Goal: Subscribe to service/newsletter

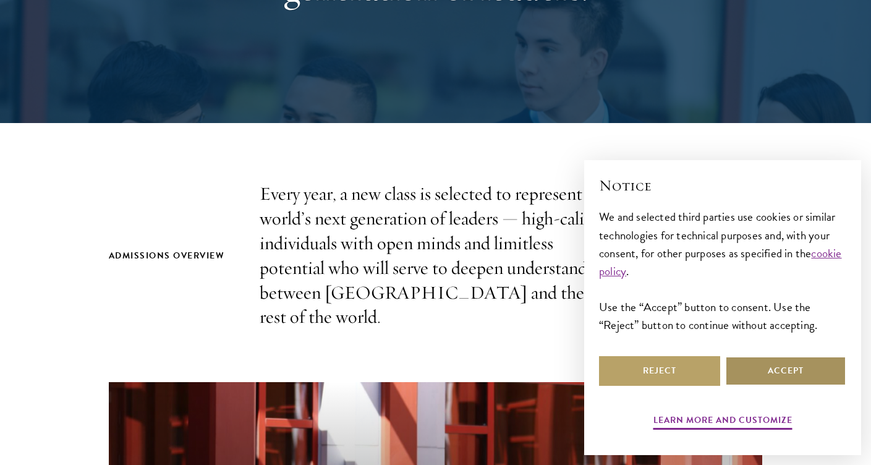
click at [756, 382] on button "Accept" at bounding box center [785, 371] width 121 height 30
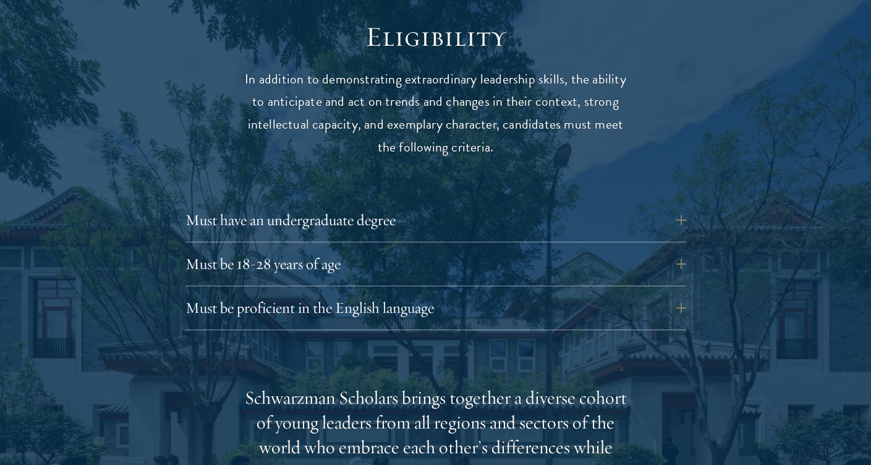
scroll to position [1634, 0]
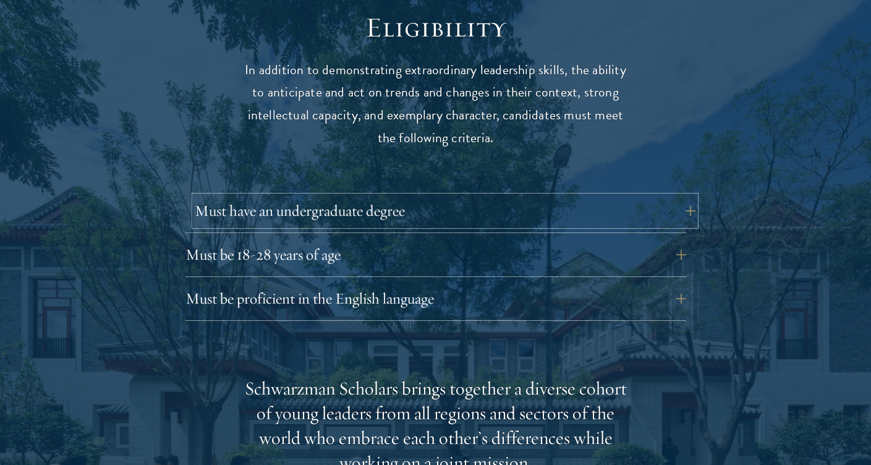
click at [422, 199] on button "Must have an undergraduate degree" at bounding box center [445, 211] width 501 height 30
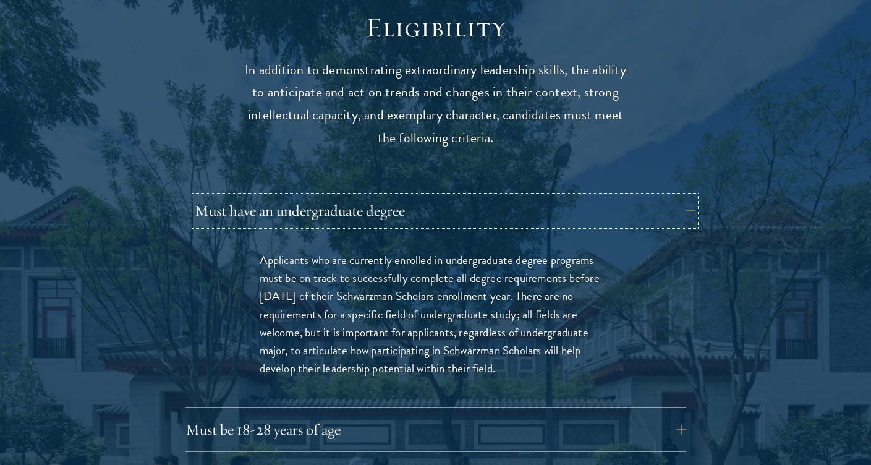
click at [422, 199] on button "Must have an undergraduate degree" at bounding box center [445, 211] width 501 height 30
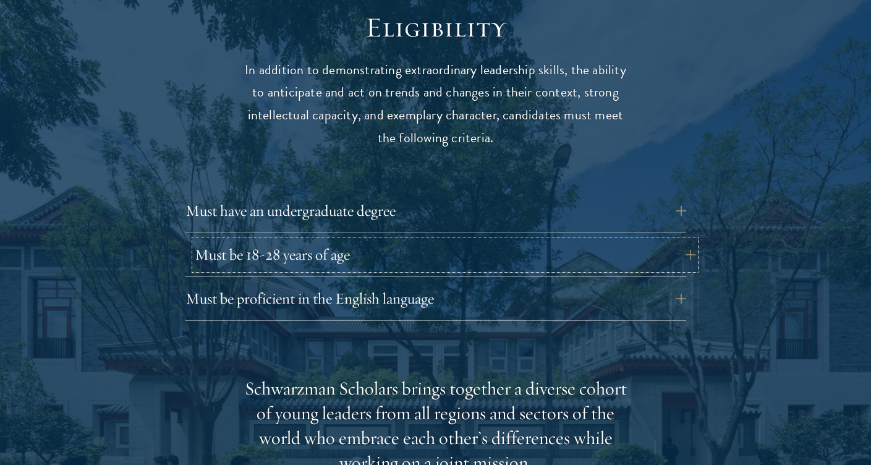
click at [423, 240] on button "Must be 18-28 years of age" at bounding box center [445, 255] width 501 height 30
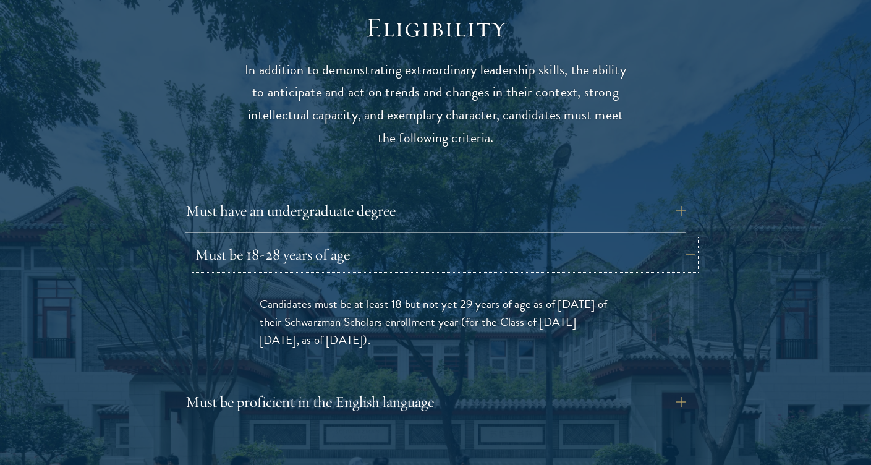
click at [423, 240] on button "Must be 18-28 years of age" at bounding box center [445, 255] width 501 height 30
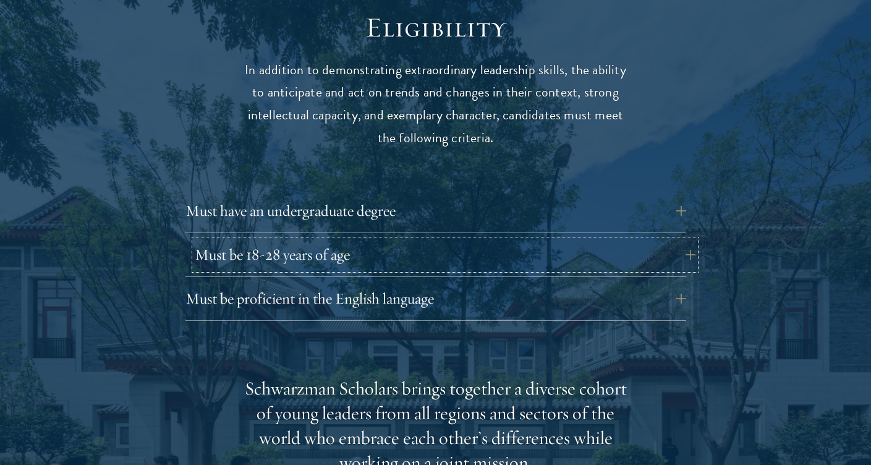
click at [423, 240] on button "Must be 18-28 years of age" at bounding box center [445, 255] width 501 height 30
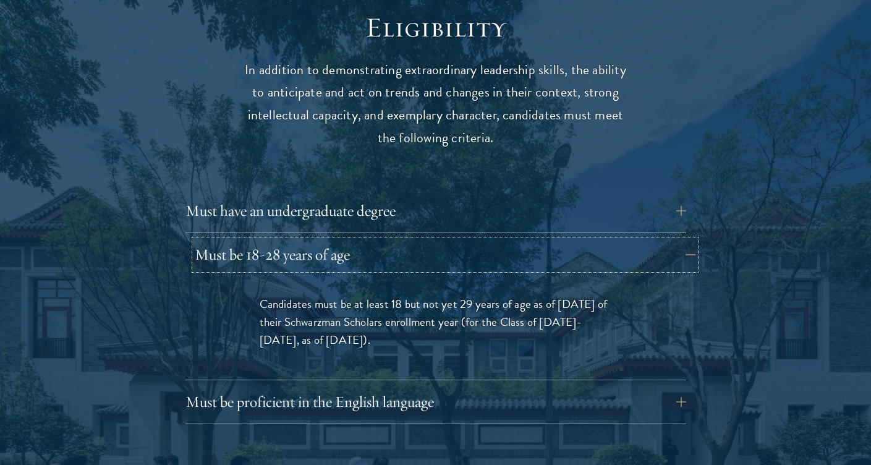
click at [423, 240] on button "Must be 18-28 years of age" at bounding box center [445, 255] width 501 height 30
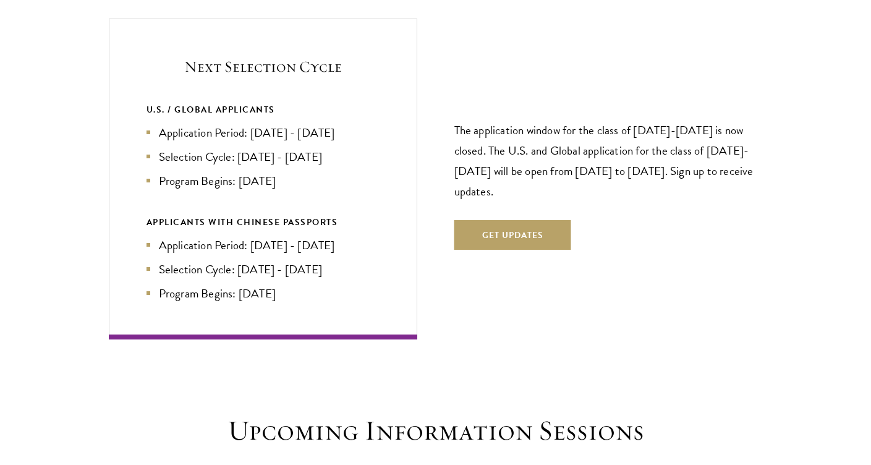
scroll to position [2667, 0]
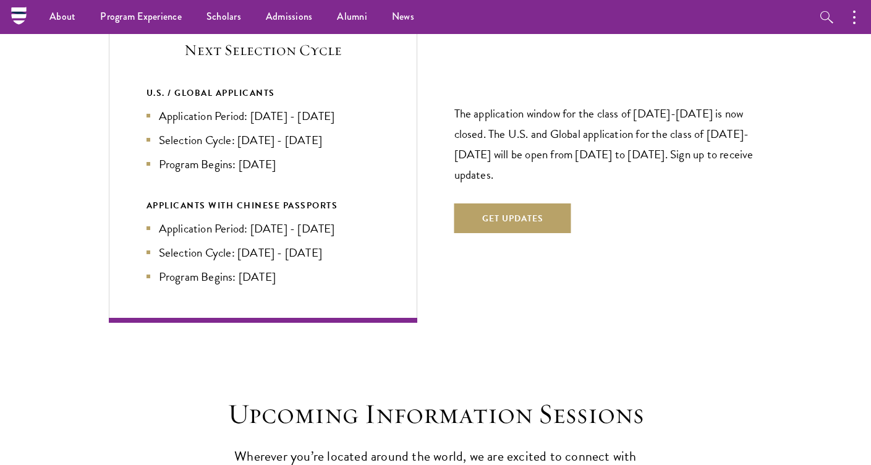
drag, startPoint x: 263, startPoint y: 84, endPoint x: 367, endPoint y: 100, distance: 105.0
click at [368, 107] on li "Application Period: [DATE] - [DATE]" at bounding box center [263, 116] width 233 height 18
click at [367, 107] on li "Application Period: [DATE] - [DATE]" at bounding box center [263, 116] width 233 height 18
click at [477, 203] on button "Get Updates" at bounding box center [513, 218] width 117 height 30
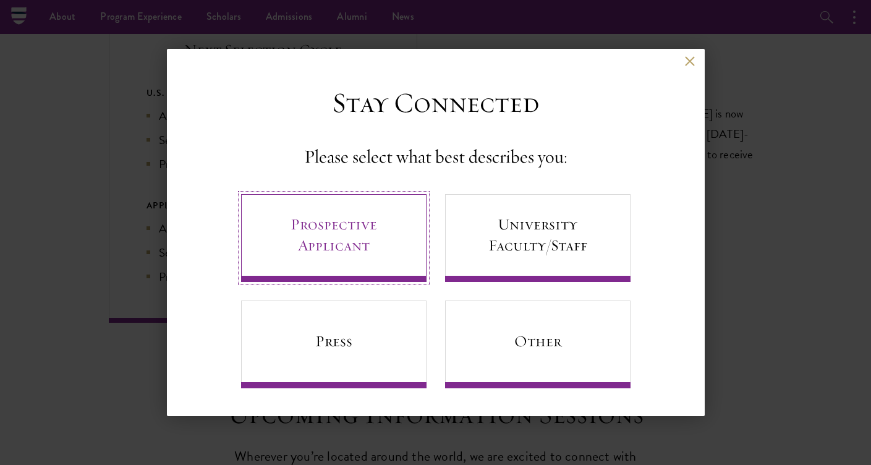
click at [358, 199] on link "Prospective Applicant" at bounding box center [334, 238] width 186 height 88
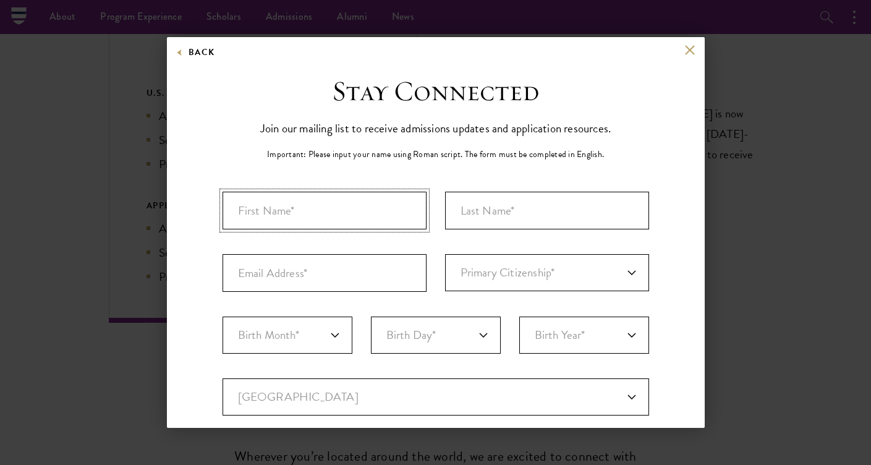
click at [336, 197] on input "First Name*" at bounding box center [325, 211] width 204 height 38
type input "[PERSON_NAME]"
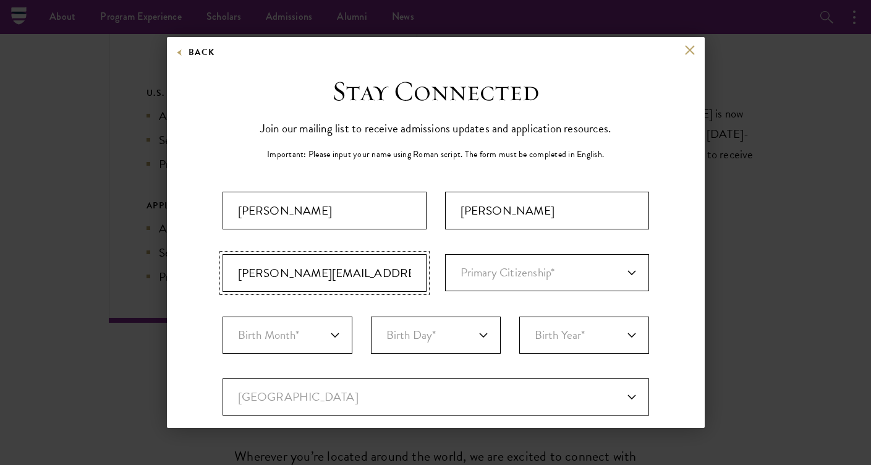
type input "[PERSON_NAME][EMAIL_ADDRESS][PERSON_NAME][DOMAIN_NAME]"
click at [521, 263] on select "Primary Citizenship* [GEOGRAPHIC_DATA] [DEMOGRAPHIC_DATA] [DEMOGRAPHIC_DATA] [D…" at bounding box center [547, 272] width 204 height 37
click at [445, 254] on select "Primary Citizenship* [GEOGRAPHIC_DATA] [DEMOGRAPHIC_DATA] [DEMOGRAPHIC_DATA] [D…" at bounding box center [547, 272] width 204 height 37
click at [508, 271] on select "Primary Citizenship* [GEOGRAPHIC_DATA] [DEMOGRAPHIC_DATA] [DEMOGRAPHIC_DATA] [D…" at bounding box center [547, 272] width 204 height 37
select select "US"
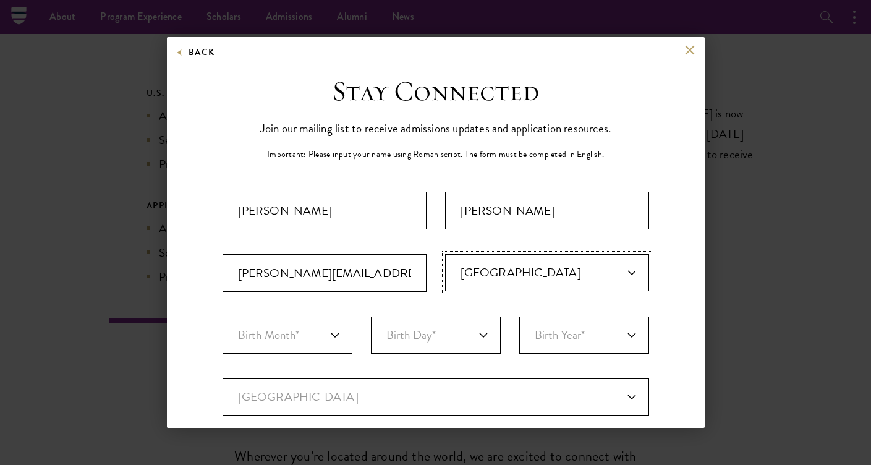
click at [445, 254] on select "Primary Citizenship* [GEOGRAPHIC_DATA] [DEMOGRAPHIC_DATA] [DEMOGRAPHIC_DATA] [D…" at bounding box center [547, 272] width 204 height 37
click at [331, 318] on select "Birth Month* January February March April May June July August September Octobe…" at bounding box center [288, 335] width 130 height 37
select select "08"
click at [223, 317] on select "Birth Month* January February March April May June July August September Octobe…" at bounding box center [288, 335] width 130 height 37
click at [419, 331] on select "Birth Day* 1 2 3 4 5 6 7 8 9 10 11 12 13 14 15 16 17 18 19 20 21 22 23 24 25 26…" at bounding box center [436, 335] width 130 height 37
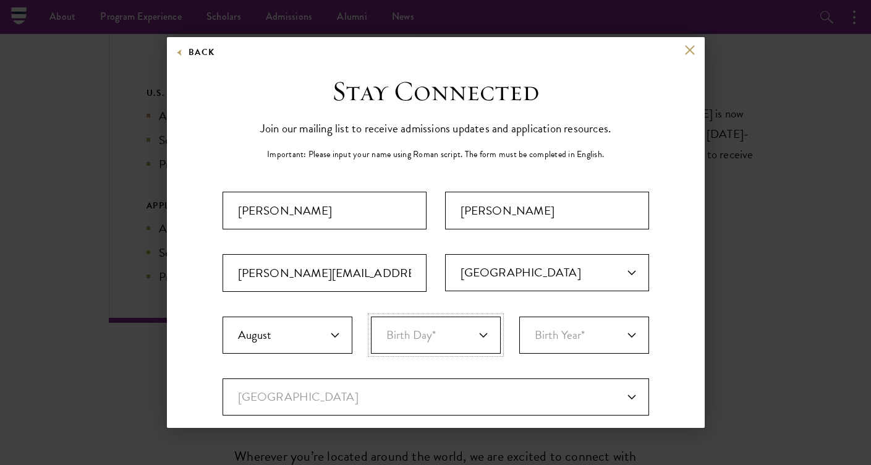
click at [419, 331] on select "Birth Day* 1 2 3 4 5 6 7 8 9 10 11 12 13 14 15 16 17 18 19 20 21 22 23 24 25 26…" at bounding box center [436, 335] width 130 height 37
select select "08"
click at [371, 317] on select "Birth Day* 1 2 3 4 5 6 7 8 9 10 11 12 13 14 15 16 17 18 19 20 21 22 23 24 25 26…" at bounding box center [436, 335] width 130 height 37
click at [547, 336] on select "Birth Year* [DEMOGRAPHIC_DATA] [DEMOGRAPHIC_DATA] [DEMOGRAPHIC_DATA] [DEMOGRAPH…" at bounding box center [584, 335] width 130 height 37
select select "2005"
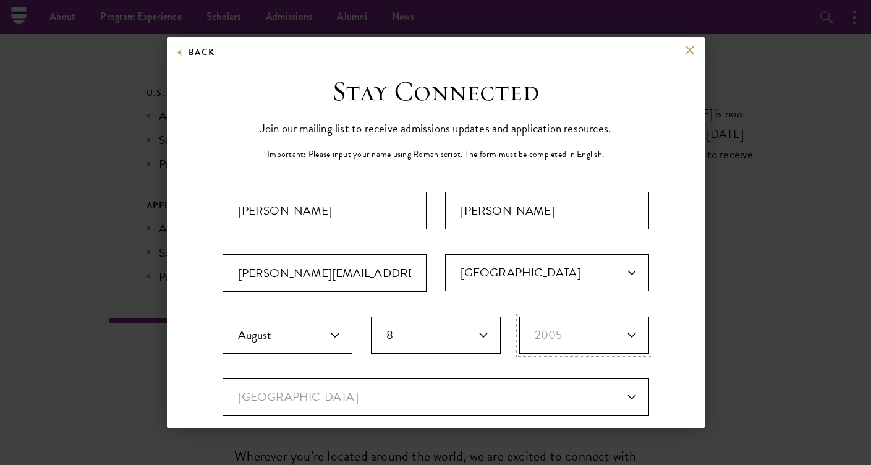
click at [519, 317] on select "Birth Year* [DEMOGRAPHIC_DATA] [DEMOGRAPHIC_DATA] [DEMOGRAPHIC_DATA] [DEMOGRAPH…" at bounding box center [584, 335] width 130 height 37
click at [443, 409] on select "Current Country [GEOGRAPHIC_DATA] [GEOGRAPHIC_DATA] [GEOGRAPHIC_DATA] [GEOGRAPH…" at bounding box center [436, 396] width 427 height 37
select select "US"
click at [223, 378] on select "Current Country [GEOGRAPHIC_DATA] [GEOGRAPHIC_DATA] [GEOGRAPHIC_DATA] [GEOGRAPH…" at bounding box center [436, 396] width 427 height 37
select select
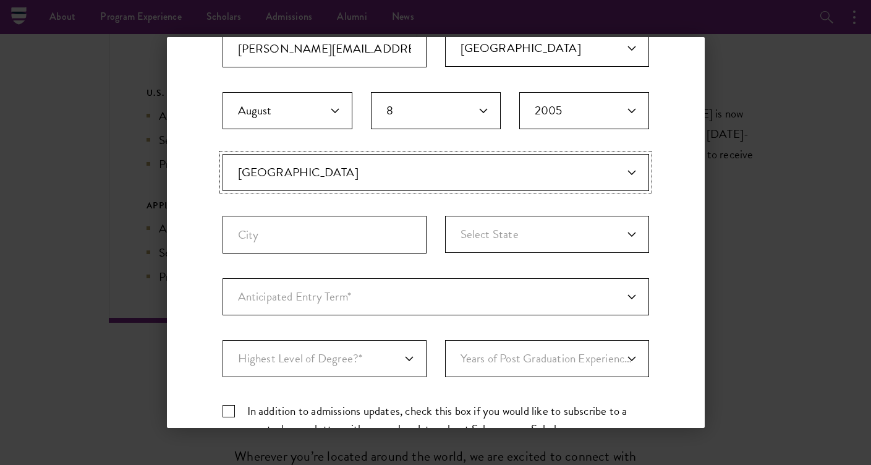
scroll to position [248, 0]
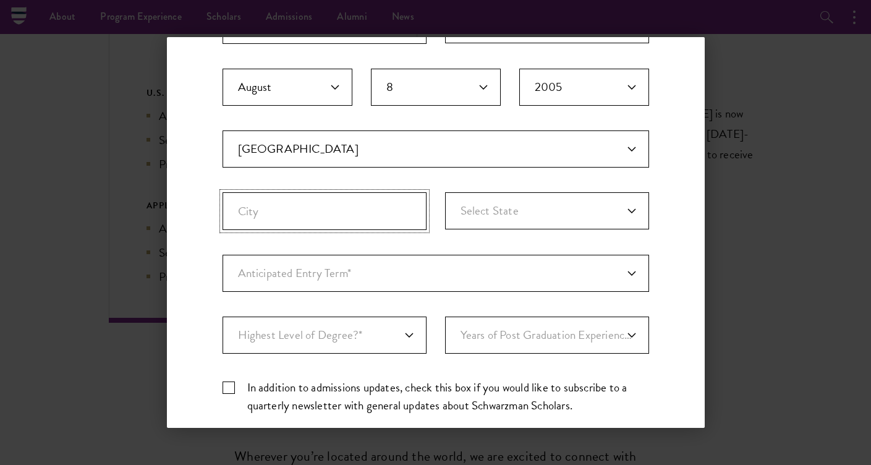
click at [326, 198] on input "City" at bounding box center [325, 211] width 204 height 38
type input "Austin"
click at [496, 205] on select "Select State [US_STATE] [US_STATE] [US_STATE] APO/FPO (AA) APO/FPO ([GEOGRAPHIC…" at bounding box center [547, 210] width 204 height 37
select select "[GEOGRAPHIC_DATA]"
click at [445, 192] on select "Select State [US_STATE] [US_STATE] [US_STATE] APO/FPO (AA) APO/FPO ([GEOGRAPHIC…" at bounding box center [547, 210] width 204 height 37
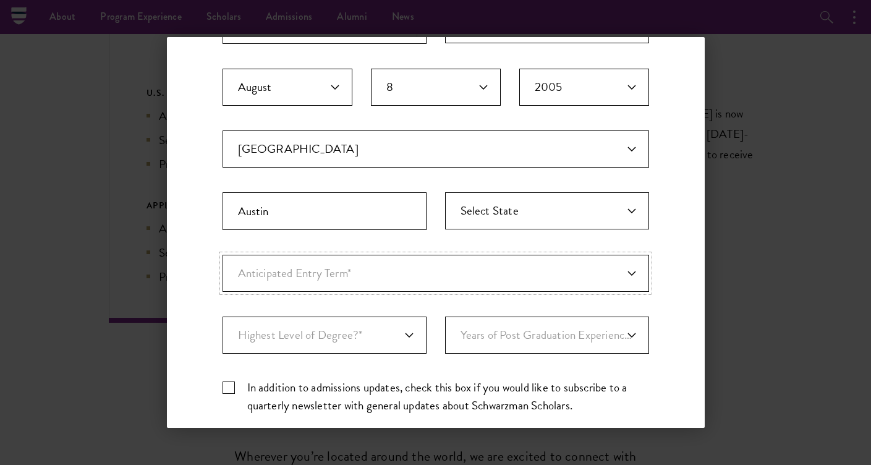
click at [365, 279] on select "Anticipated Entry Term* [DATE] (Application opens [DATE]) Just Exploring" at bounding box center [436, 273] width 427 height 37
select select "a6790467-ebe7-4045-a56a-66c1cae98076"
click at [223, 255] on select "Anticipated Entry Term* [DATE] (Application opens [DATE]) Just Exploring" at bounding box center [436, 273] width 427 height 37
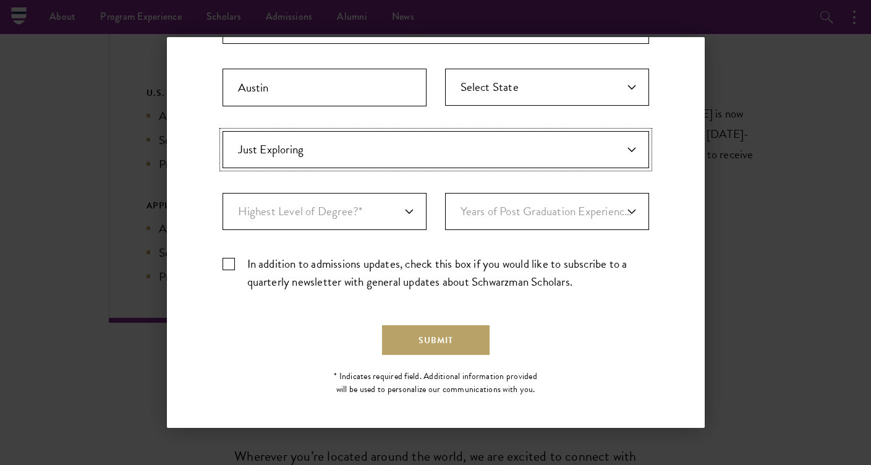
scroll to position [376, 0]
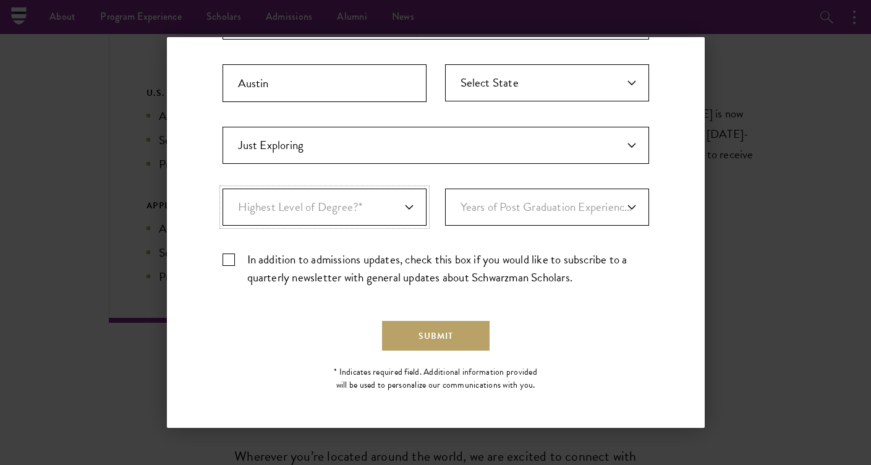
click at [338, 200] on select "Highest Level of Degree?* PHD Bachelor's Master's Current Undergraduate Student" at bounding box center [325, 207] width 204 height 37
select select "bf44f490-31e9-4d16-b1d2-df861e7933aa"
click at [223, 189] on select "Highest Level of Degree?* PHD Bachelor's Master's Current Undergraduate Student" at bounding box center [325, 207] width 204 height 37
click at [523, 197] on select "Years of Post Graduation Experience?* 1 2 3 4 5 6 7 8 9 10" at bounding box center [547, 207] width 204 height 37
click at [225, 261] on label "In addition to admissions updates, check this box if you would like to subscrib…" at bounding box center [436, 268] width 427 height 36
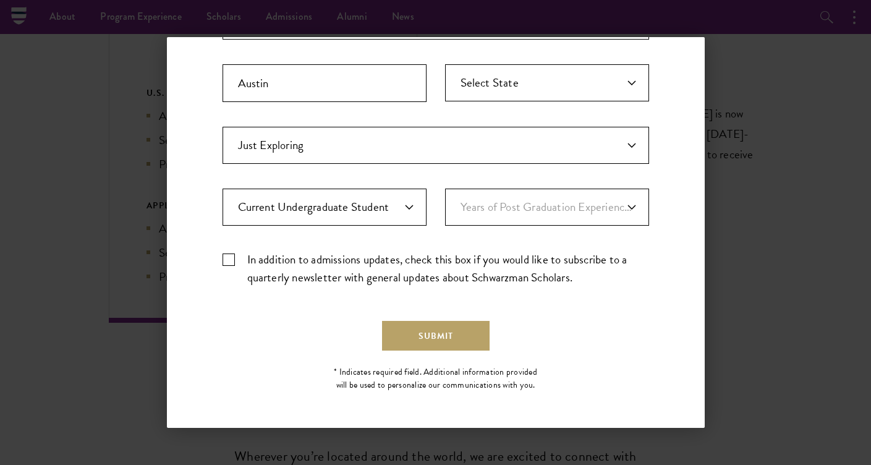
click at [225, 259] on input "In addition to admissions updates, check this box if you would like to subscrib…" at bounding box center [436, 254] width 427 height 8
click at [228, 257] on label "In addition to admissions updates, check this box if you would like to subscrib…" at bounding box center [436, 268] width 427 height 36
click at [228, 257] on input "In addition to admissions updates, check this box if you would like to subscrib…" at bounding box center [436, 254] width 427 height 8
click at [228, 257] on label "In addition to admissions updates, check this box if you would like to subscrib…" at bounding box center [436, 268] width 427 height 36
click at [228, 257] on input "In addition to admissions updates, check this box if you would like to subscrib…" at bounding box center [436, 254] width 427 height 8
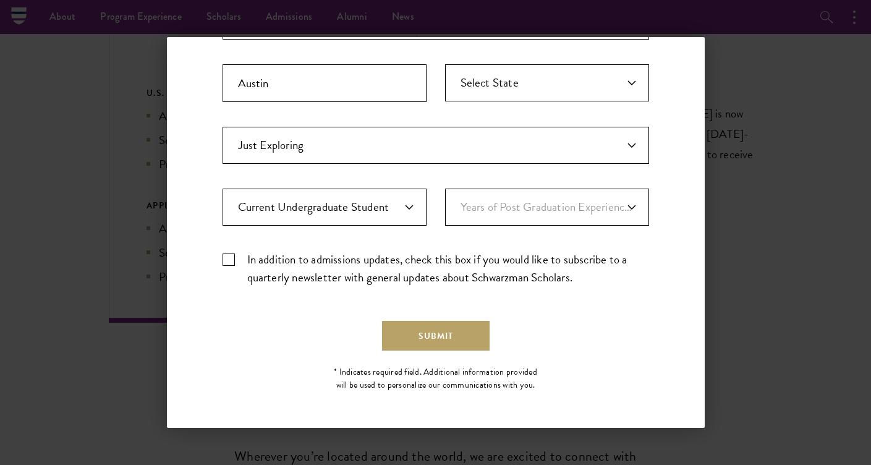
checkbox input "true"
click at [434, 326] on button "Submit" at bounding box center [436, 336] width 108 height 30
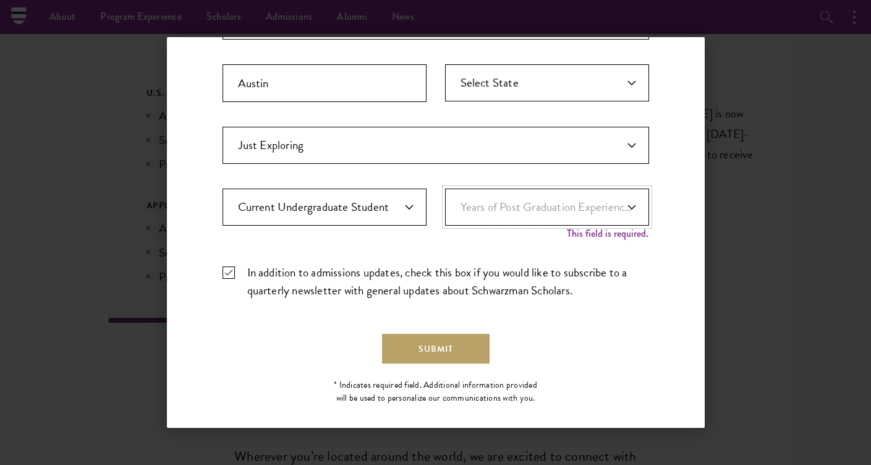
click at [544, 221] on select "Years of Post Graduation Experience?* 1 2 3 4 5 6 7 8 9 10" at bounding box center [547, 207] width 204 height 37
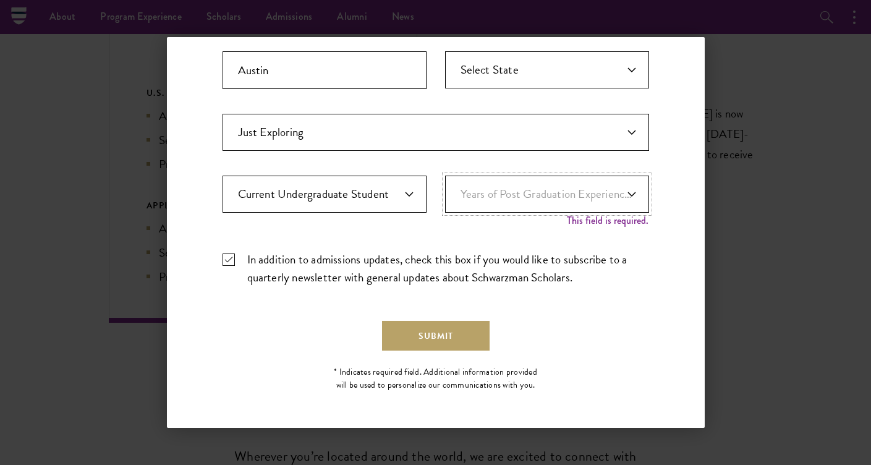
scroll to position [389, 0]
click at [544, 185] on select "Years of Post Graduation Experience?* 1 2 3 4 5 6 7 8 9 10" at bounding box center [547, 194] width 204 height 37
click at [445, 176] on select "Years of Post Graduation Experience?* 1 2 3 4 5 6 7 8 9 10" at bounding box center [547, 194] width 204 height 37
click at [522, 199] on select "Years of Post Graduation Experience?* 1 2 3 4 5 6 7 8 9 10" at bounding box center [547, 194] width 204 height 37
select select "1"
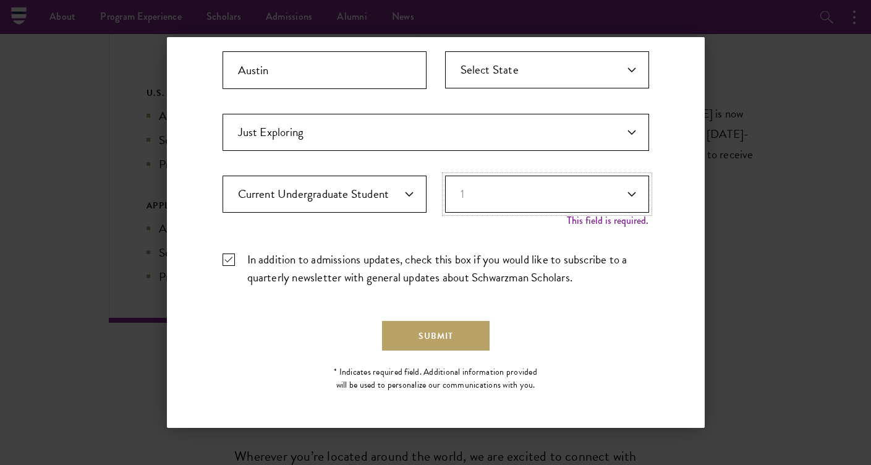
click at [445, 189] on select "Years of Post Graduation Experience?* 1 2 3 4 5 6 7 8 9 10" at bounding box center [547, 194] width 204 height 37
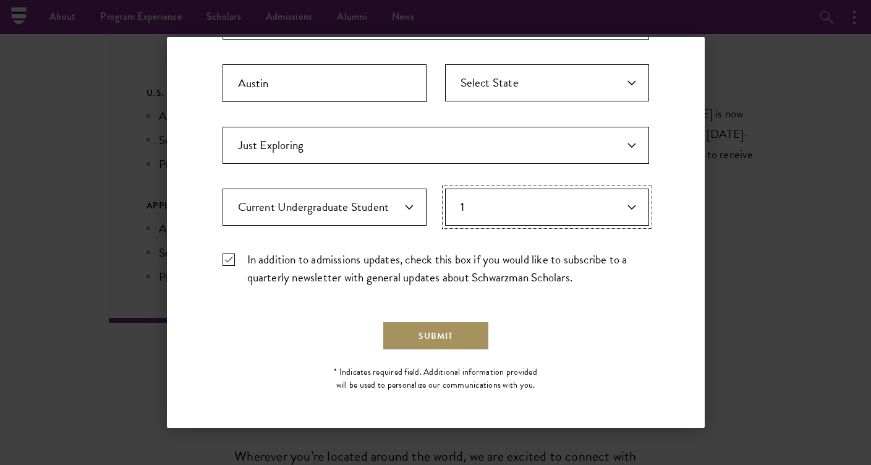
scroll to position [376, 0]
click at [455, 334] on button "Submit" at bounding box center [436, 336] width 108 height 30
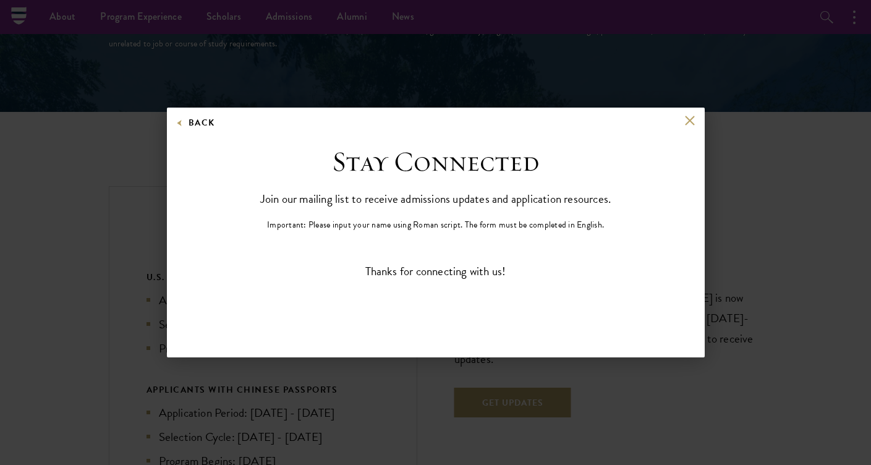
scroll to position [0, 0]
click at [691, 118] on button at bounding box center [690, 120] width 11 height 11
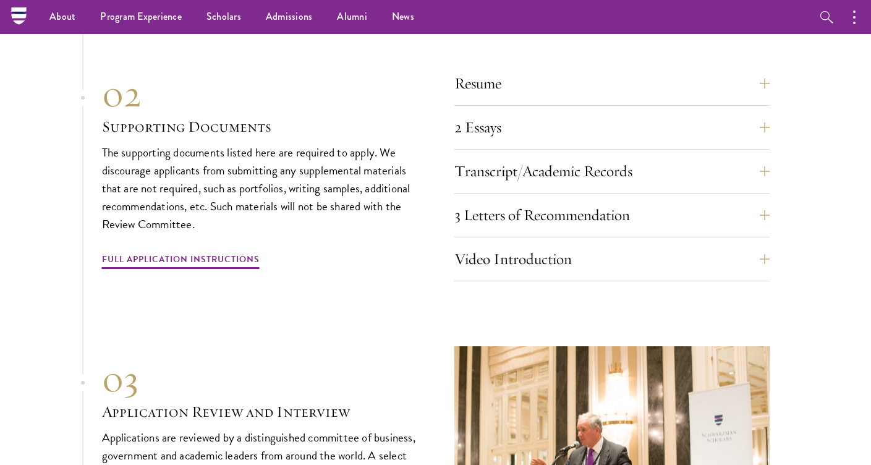
scroll to position [3890, 0]
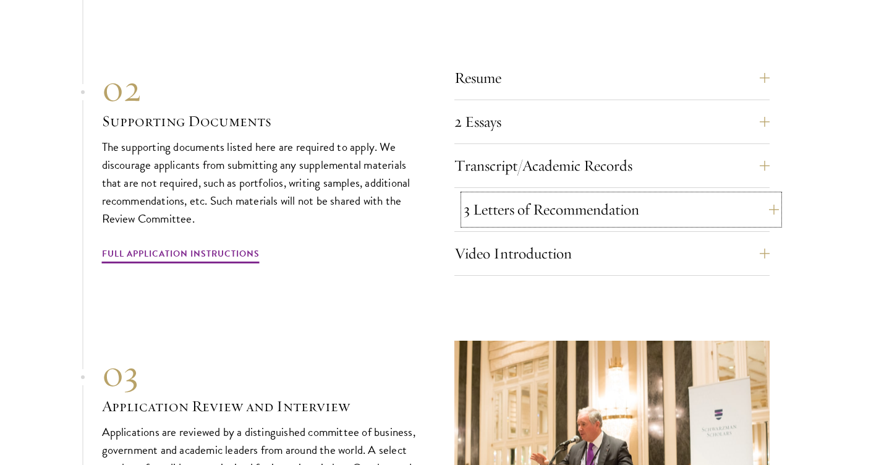
click at [556, 195] on button "3 Letters of Recommendation" at bounding box center [621, 210] width 315 height 30
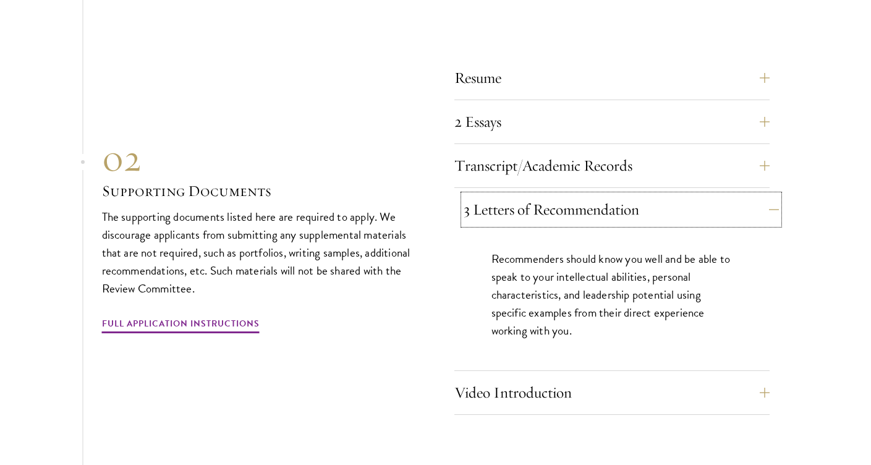
click at [556, 195] on button "3 Letters of Recommendation" at bounding box center [621, 210] width 315 height 30
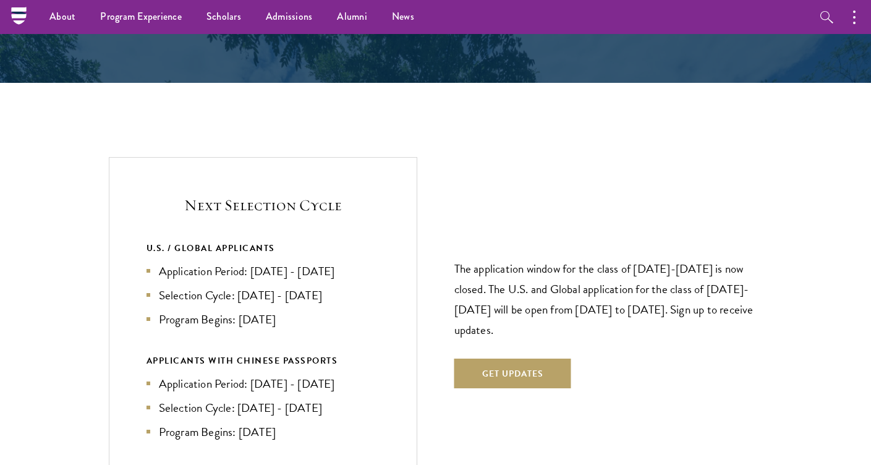
scroll to position [2401, 0]
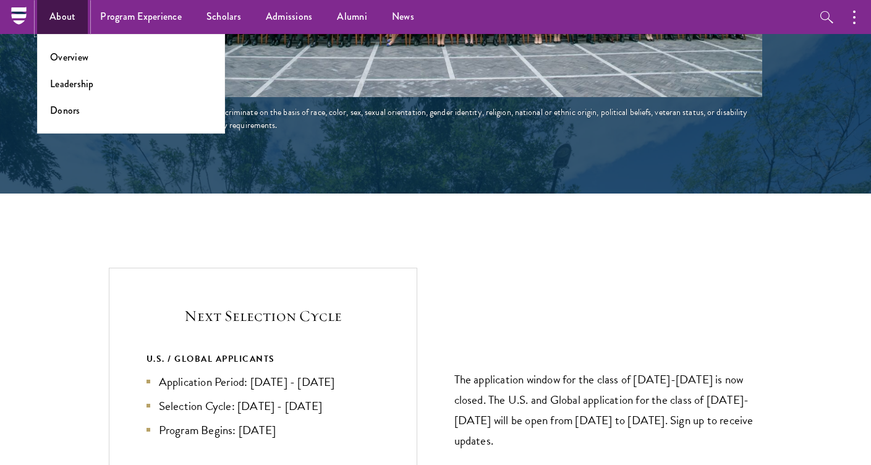
click at [60, 12] on link "About" at bounding box center [62, 17] width 51 height 34
